Goal: Transaction & Acquisition: Purchase product/service

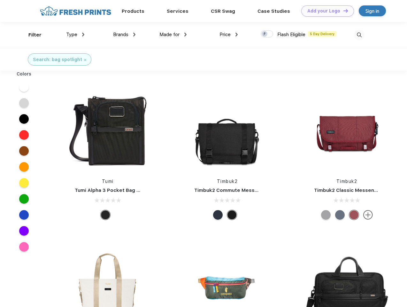
scroll to position [0, 0]
click at [325, 11] on link "Add your Logo Design Tool" at bounding box center [327, 10] width 53 height 11
click at [0, 0] on div "Design Tool" at bounding box center [0, 0] width 0 height 0
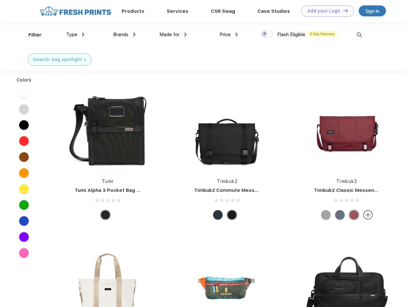
click at [343, 11] on link "Add your Logo Design Tool" at bounding box center [327, 10] width 53 height 11
click at [31, 35] on div "Filter" at bounding box center [34, 34] width 13 height 7
click at [75, 35] on span "Type" at bounding box center [71, 35] width 11 height 6
click at [124, 35] on span "Brands" at bounding box center [120, 35] width 15 height 6
click at [173, 35] on span "Made for" at bounding box center [169, 35] width 20 height 6
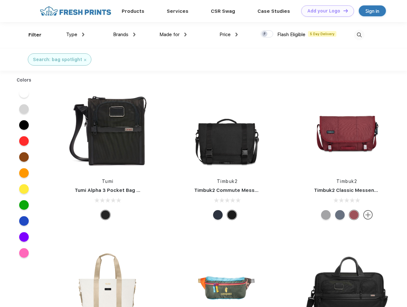
click at [229, 35] on span "Price" at bounding box center [225, 35] width 11 height 6
click at [267, 34] on div at bounding box center [267, 33] width 12 height 7
click at [265, 34] on input "checkbox" at bounding box center [263, 32] width 4 height 4
click at [359, 35] on img at bounding box center [359, 35] width 11 height 11
